Goal: Complete application form: Complete application form

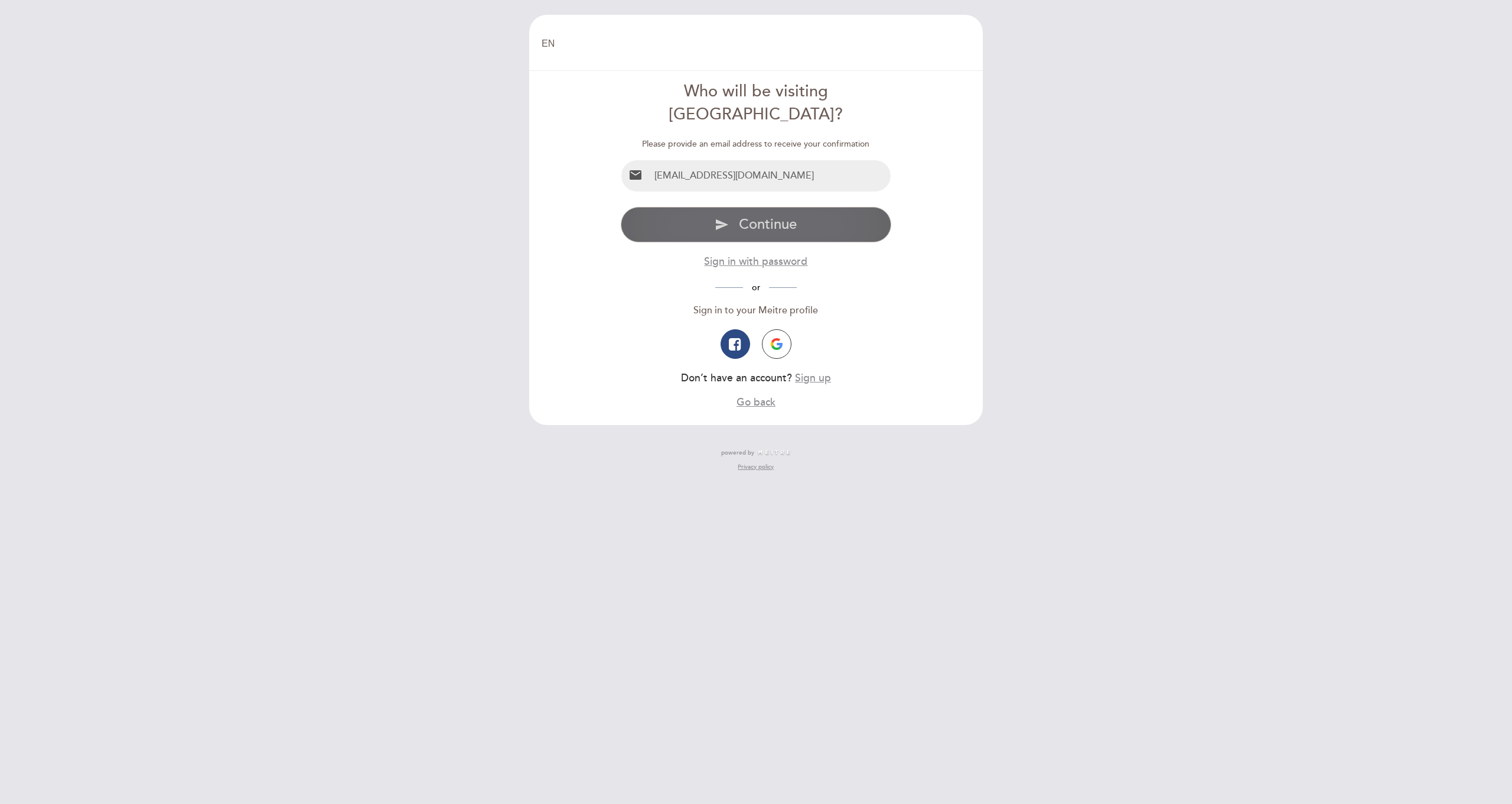
type input "[EMAIL_ADDRESS][DOMAIN_NAME]"
click at [747, 216] on span "Continue" at bounding box center [767, 224] width 58 height 17
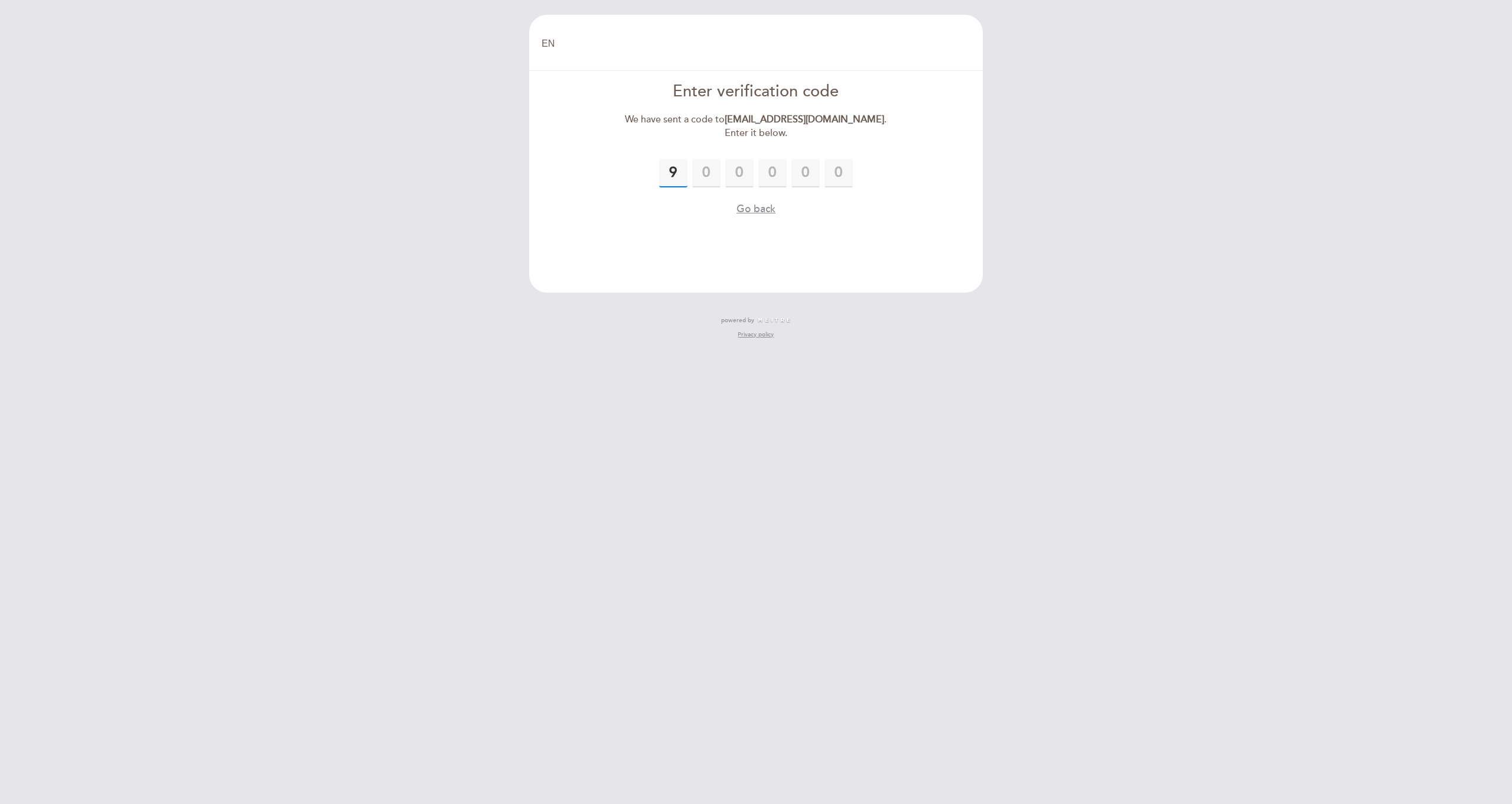
type input "9"
type input "7"
type input "9"
type input "3"
type input "6"
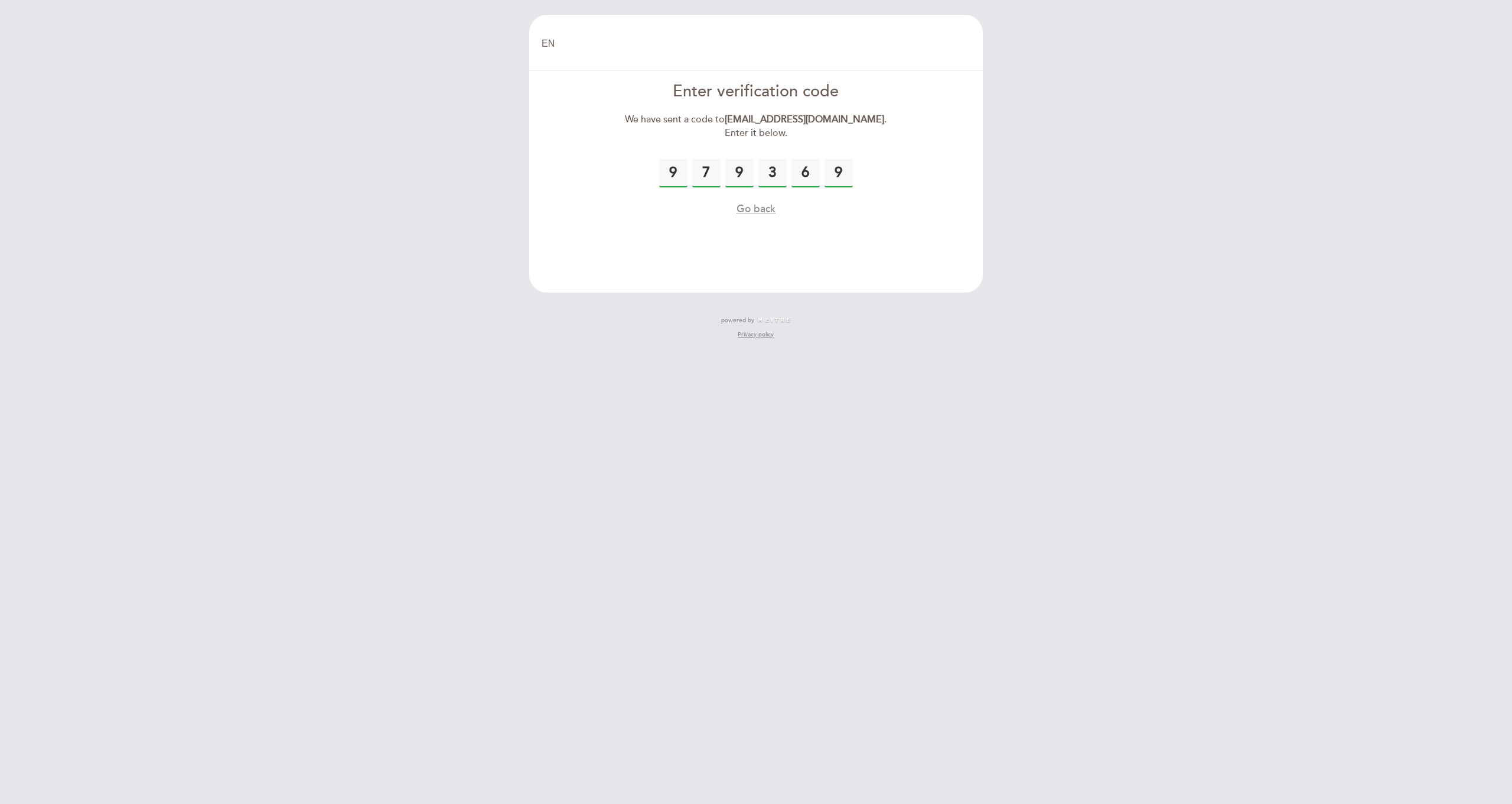
type input "9"
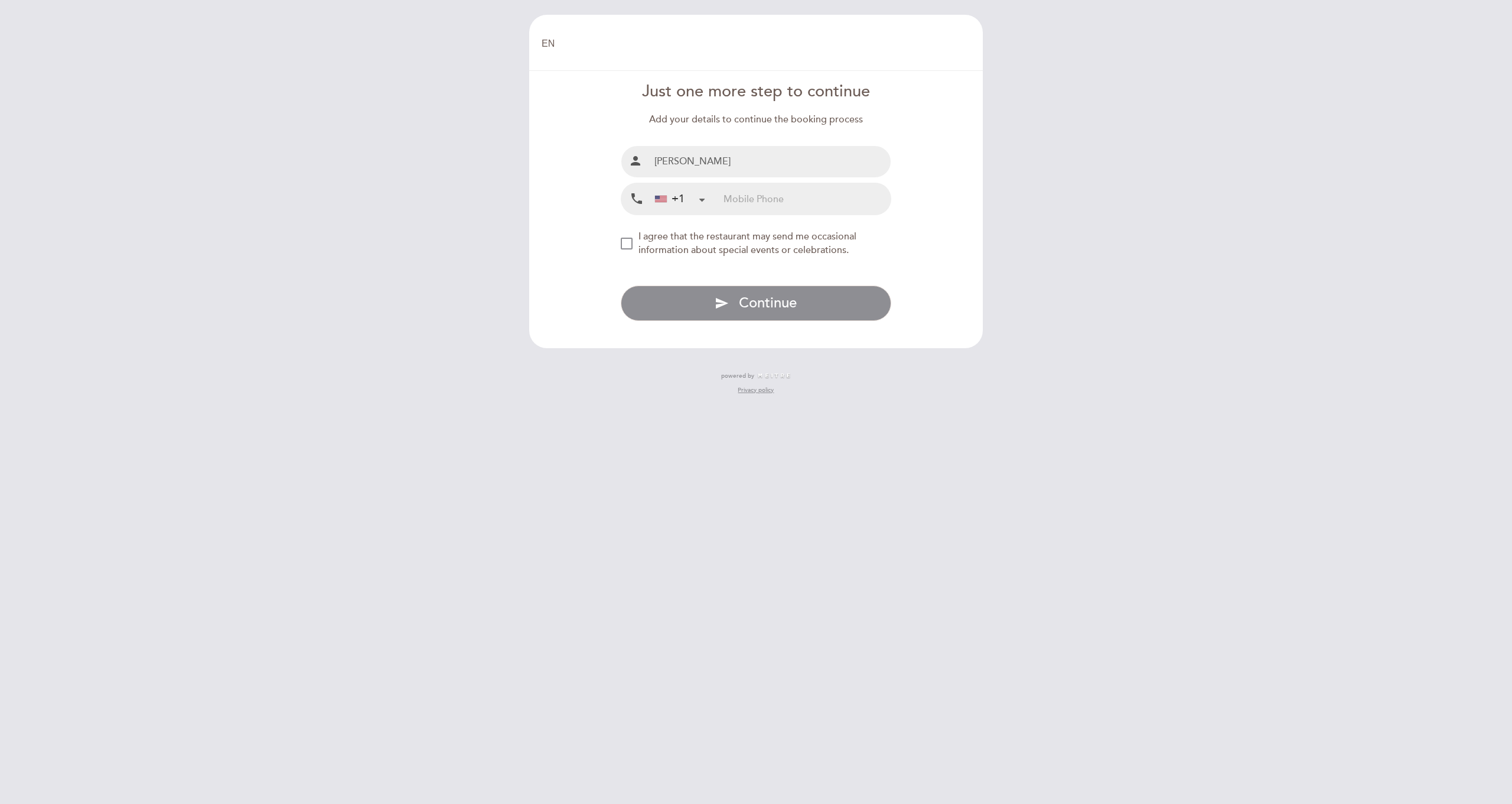
type input "[PERSON_NAME]"
type input "3102132856"
click at [633, 239] on div "NEW_MODAL_AGREE_RESTAURANT_SEND_OCCASIONAL_INFO" at bounding box center [626, 243] width 12 height 12
click at [776, 300] on span "Continue" at bounding box center [767, 303] width 58 height 17
